Goal: Transaction & Acquisition: Purchase product/service

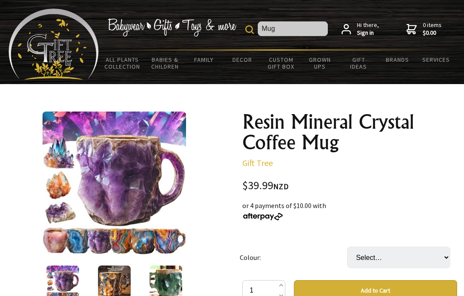
type input "Mug"
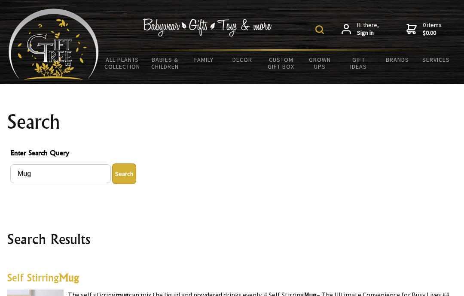
click at [400, 60] on link "Brands" at bounding box center [397, 60] width 39 height 18
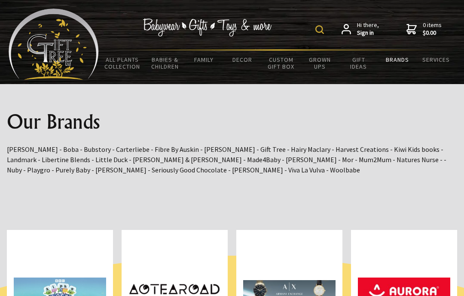
click at [0, 0] on link "Food & Drink" at bounding box center [0, 0] width 0 height 0
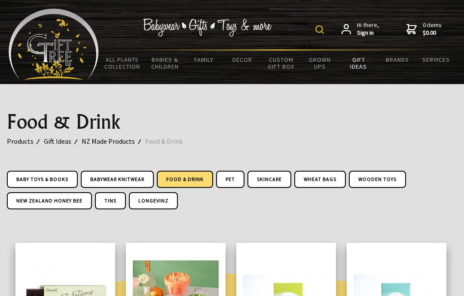
click at [0, 0] on link "Christmas Treats" at bounding box center [0, 0] width 0 height 0
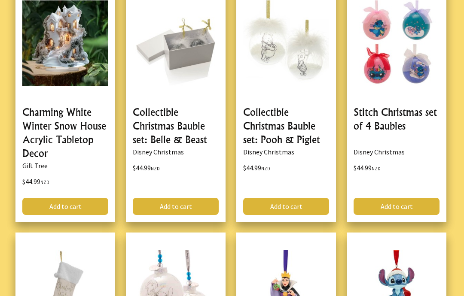
scroll to position [2064, 0]
